Goal: Task Accomplishment & Management: Use online tool/utility

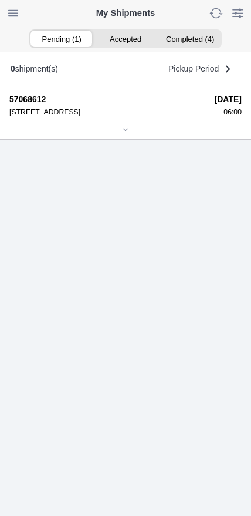
click at [128, 133] on icon at bounding box center [125, 129] width 7 height 7
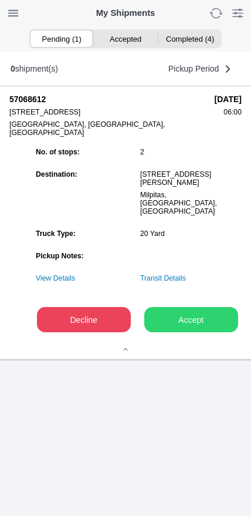
click at [0, 0] on slot "Accept" at bounding box center [0, 0] width 0 height 0
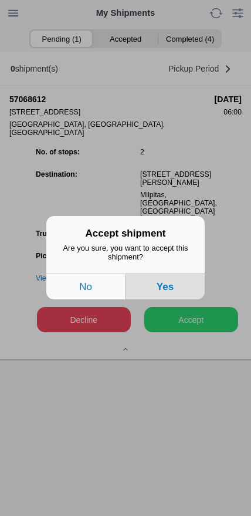
click at [192, 293] on button "Yes" at bounding box center [165, 287] width 79 height 26
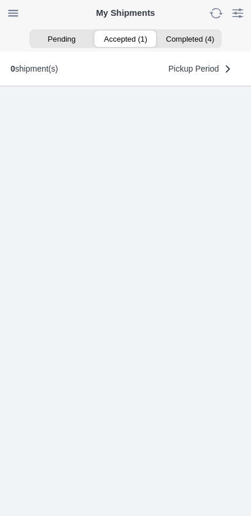
click at [127, 39] on ion-segment-button "Accepted (1)" at bounding box center [125, 39] width 64 height 16
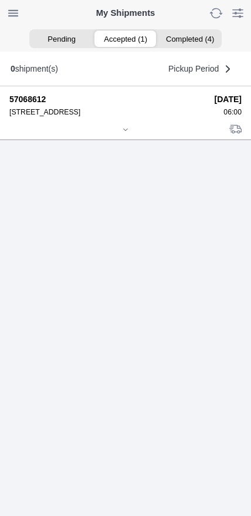
click at [121, 135] on div at bounding box center [125, 130] width 232 height 9
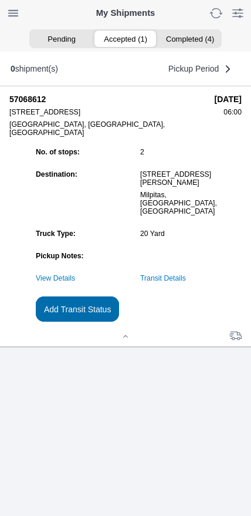
click at [0, 0] on slot "Add Transit Status" at bounding box center [0, 0] width 0 height 0
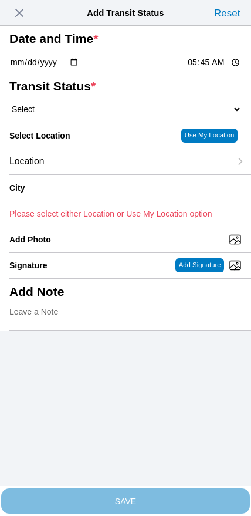
click at [207, 69] on input "05:45" at bounding box center [214, 62] width 55 height 12
type input "06:00"
click at [69, 114] on select "Select Arrive at Drop Off Arrive at Pickup Break Start Break Stop Depart Drop O…" at bounding box center [125, 109] width 232 height 11
select select "ARVPULOC"
click at [93, 174] on div "Location" at bounding box center [119, 161] width 221 height 25
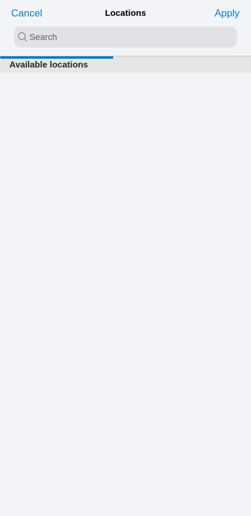
click at [118, 44] on input "search text" at bounding box center [125, 36] width 223 height 21
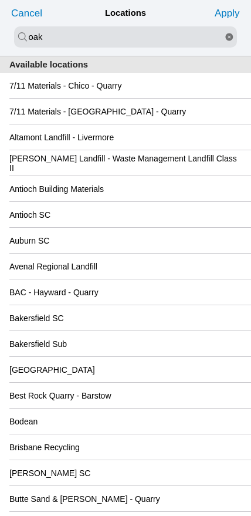
type input "oak"
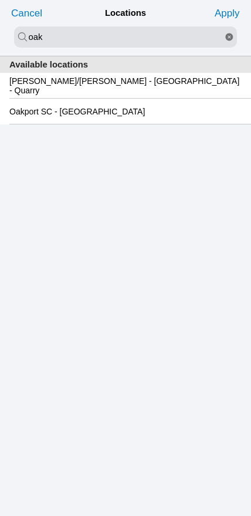
click at [88, 129] on div "Available locations Hanson/Marietta - Oakland - Quarry Oakport SC - Oakland" at bounding box center [125, 285] width 251 height 459
click at [0, 0] on slot "Oakport SC - Oakland" at bounding box center [0, 0] width 0 height 0
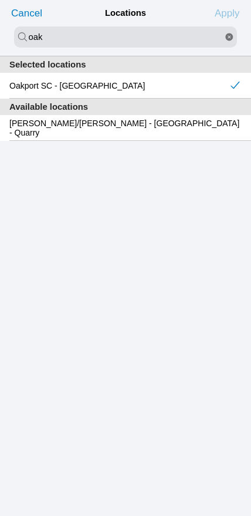
click at [0, 0] on slot "Apply" at bounding box center [0, 0] width 0 height 0
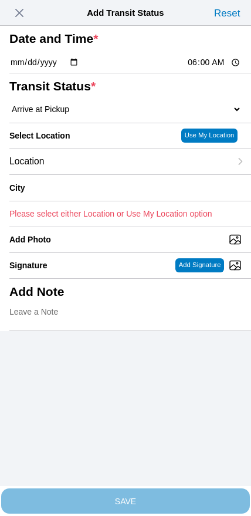
type input "Oakland"
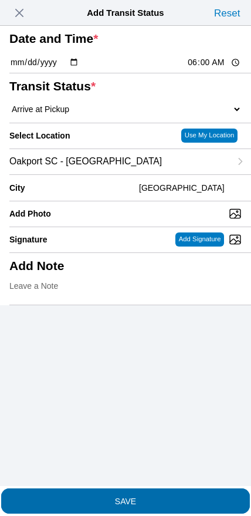
click at [146, 496] on span "SAVE" at bounding box center [125, 500] width 232 height 8
